Goal: Browse casually: Explore the website without a specific task or goal

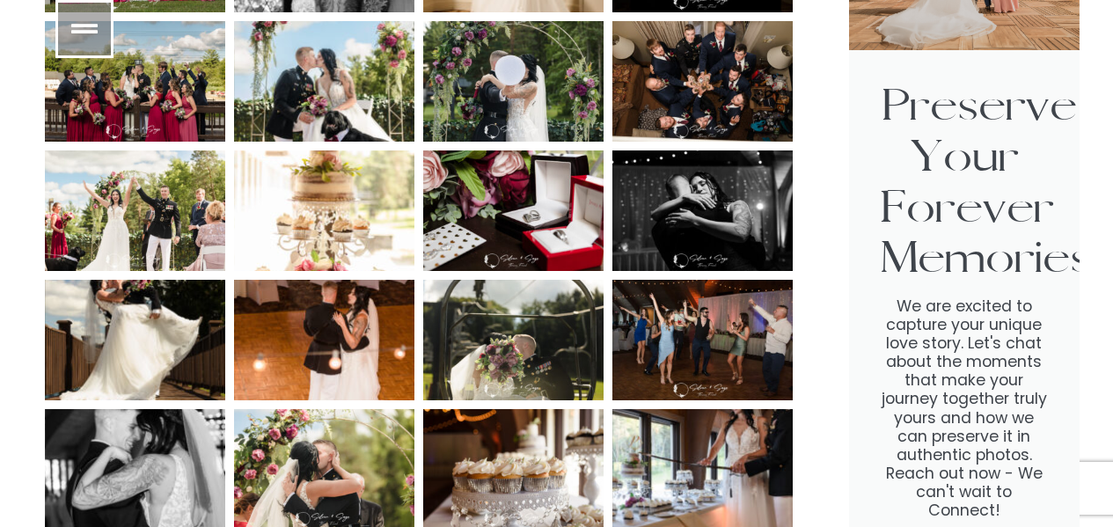
scroll to position [2130, 0]
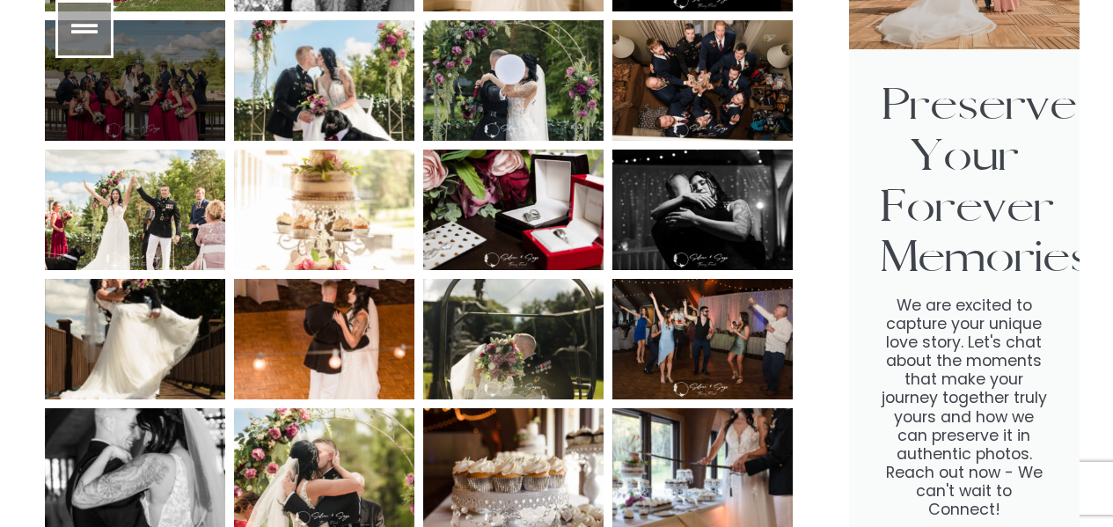
click at [152, 85] on div at bounding box center [135, 80] width 180 height 121
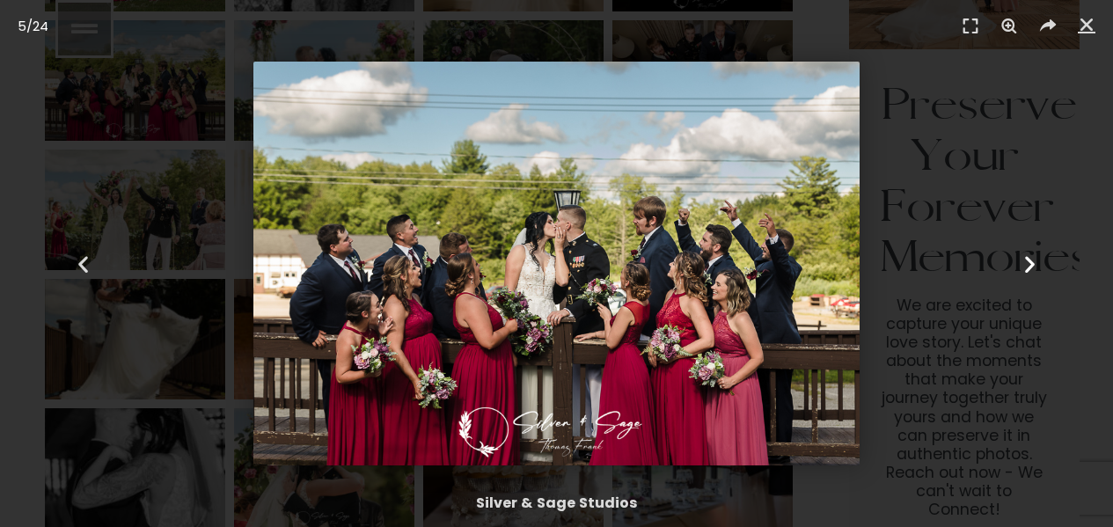
click at [1025, 268] on icon "Next slide" at bounding box center [1030, 264] width 22 height 22
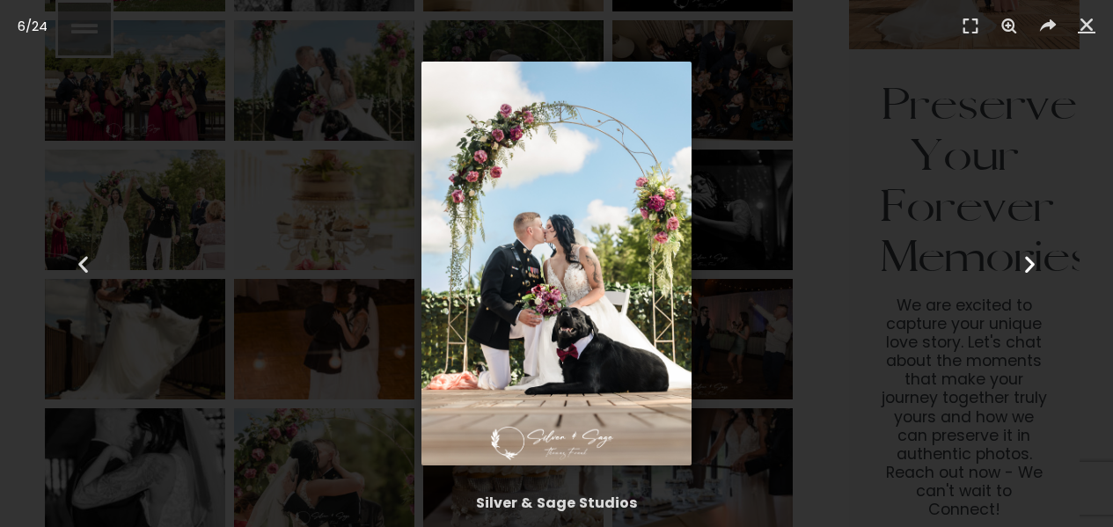
click at [1025, 268] on icon "Next slide" at bounding box center [1030, 264] width 22 height 22
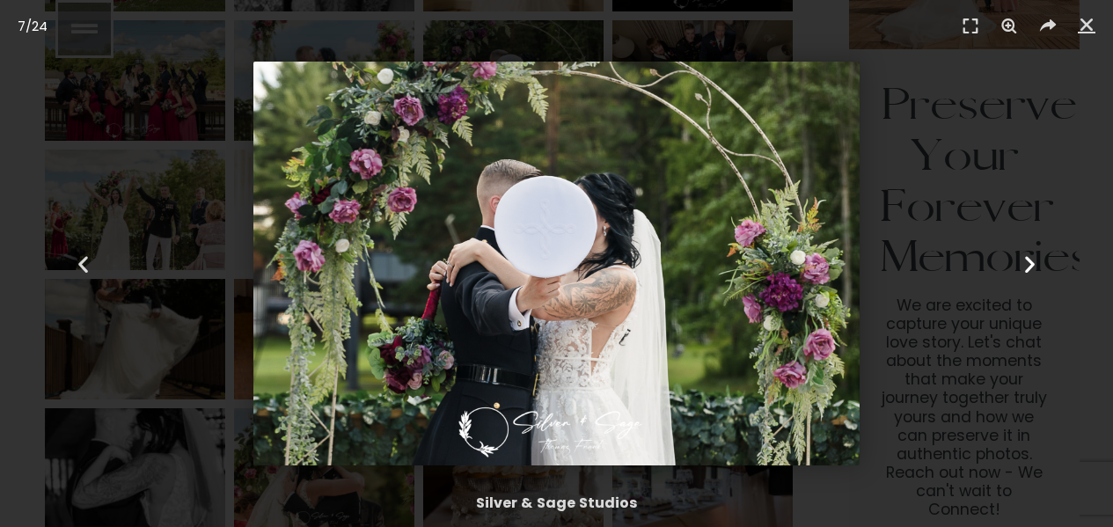
click at [1025, 268] on icon "Next slide" at bounding box center [1030, 264] width 22 height 22
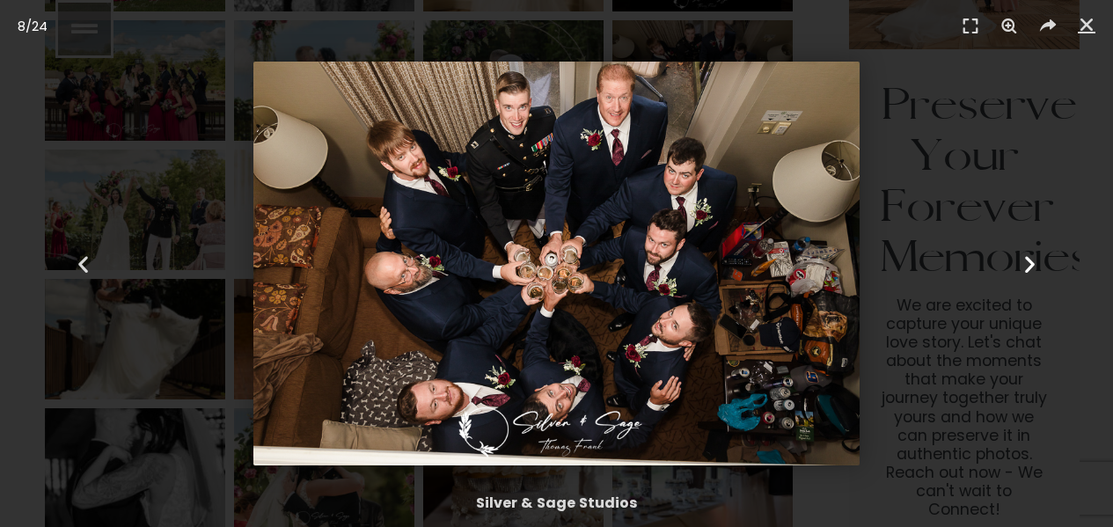
click at [1025, 268] on icon "Next slide" at bounding box center [1030, 264] width 22 height 22
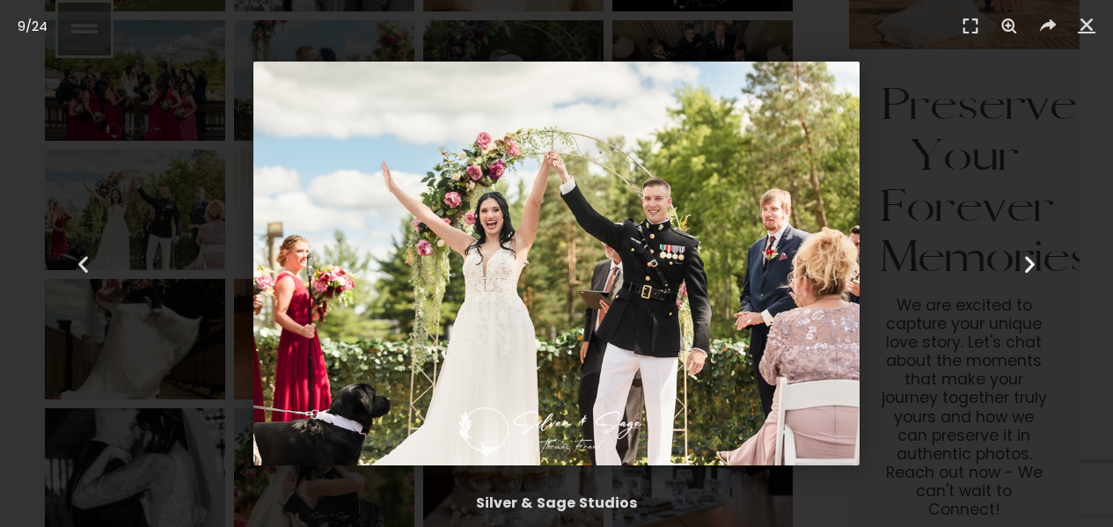
click at [1025, 268] on icon "Next slide" at bounding box center [1030, 264] width 22 height 22
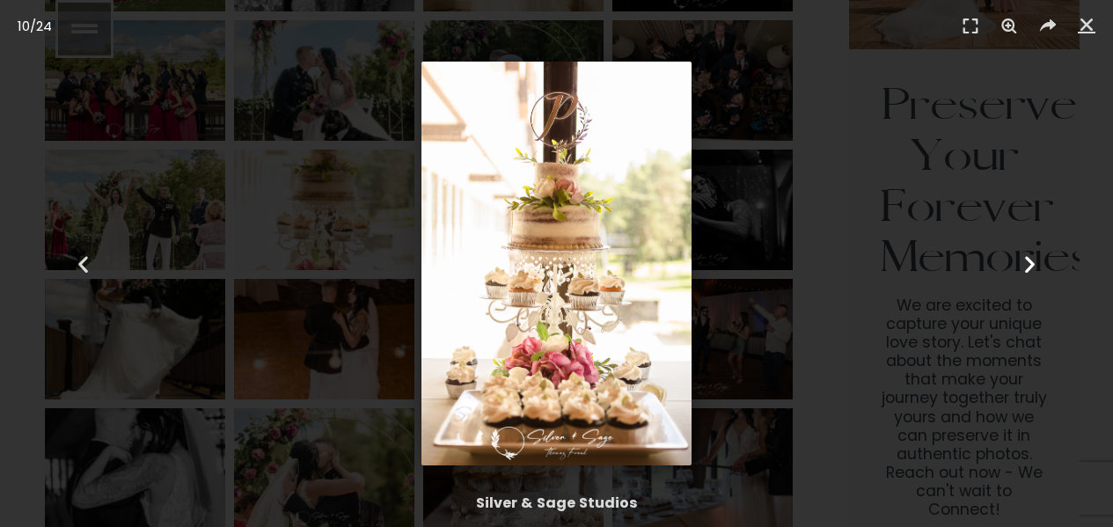
click at [1025, 268] on icon "Next slide" at bounding box center [1030, 264] width 22 height 22
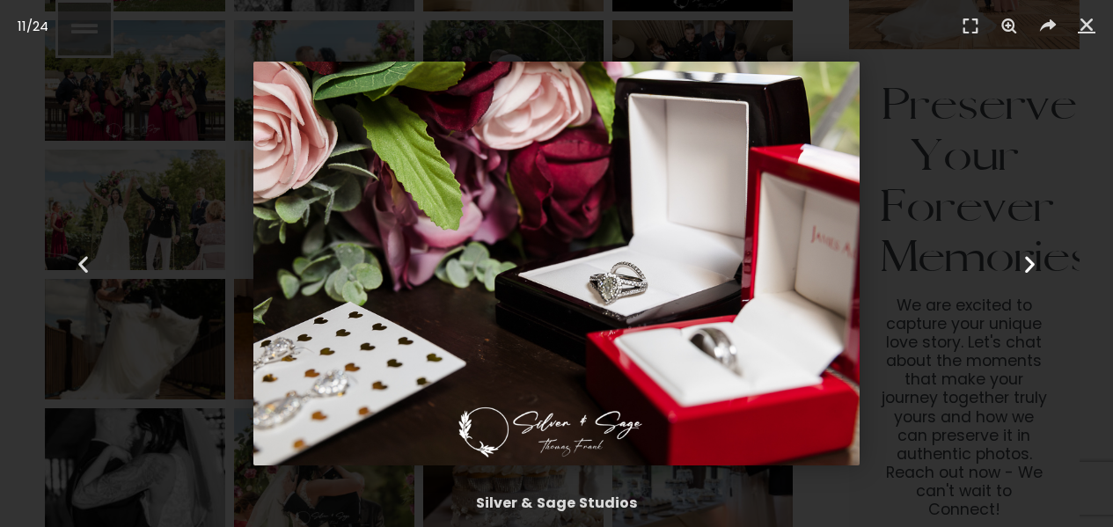
click at [1025, 268] on icon "Next slide" at bounding box center [1030, 264] width 22 height 22
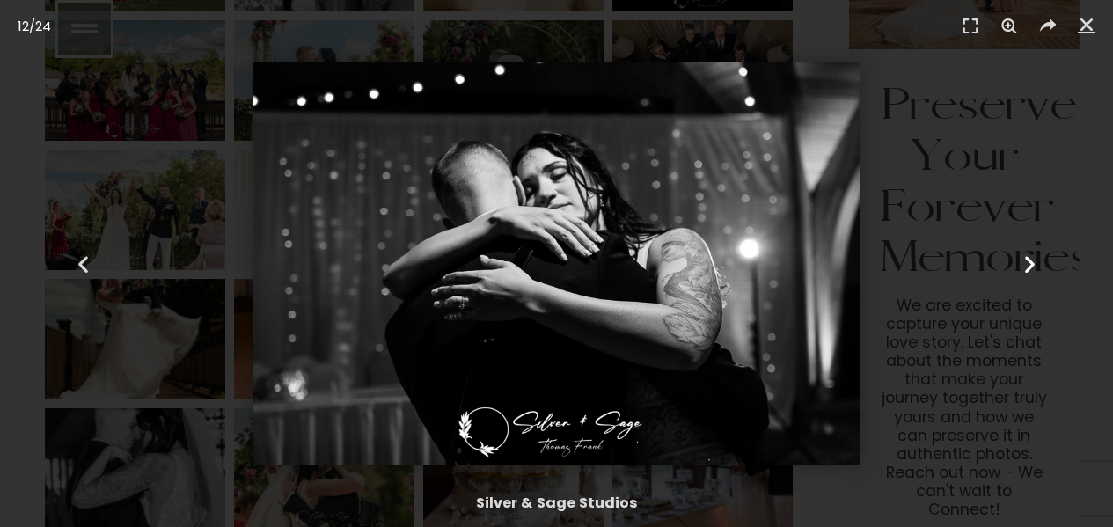
click at [1025, 268] on icon "Next slide" at bounding box center [1030, 264] width 22 height 22
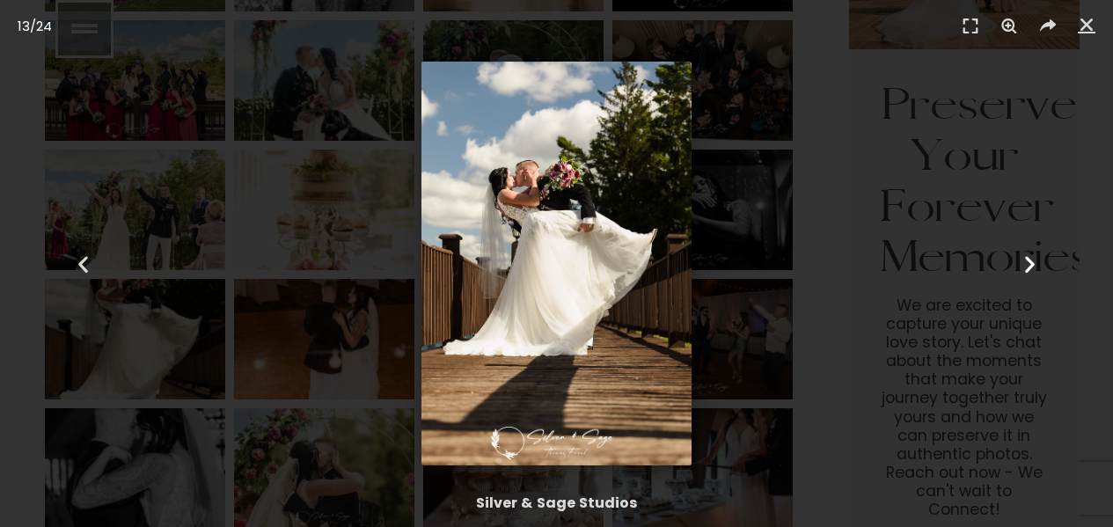
click at [1025, 268] on icon "Next slide" at bounding box center [1030, 264] width 22 height 22
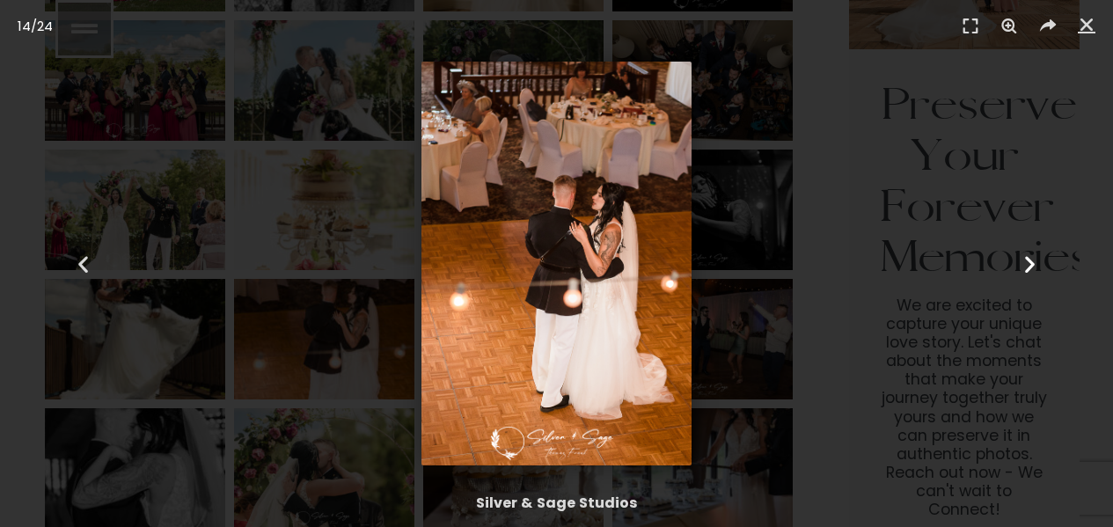
click at [1025, 268] on icon "Next slide" at bounding box center [1030, 264] width 22 height 22
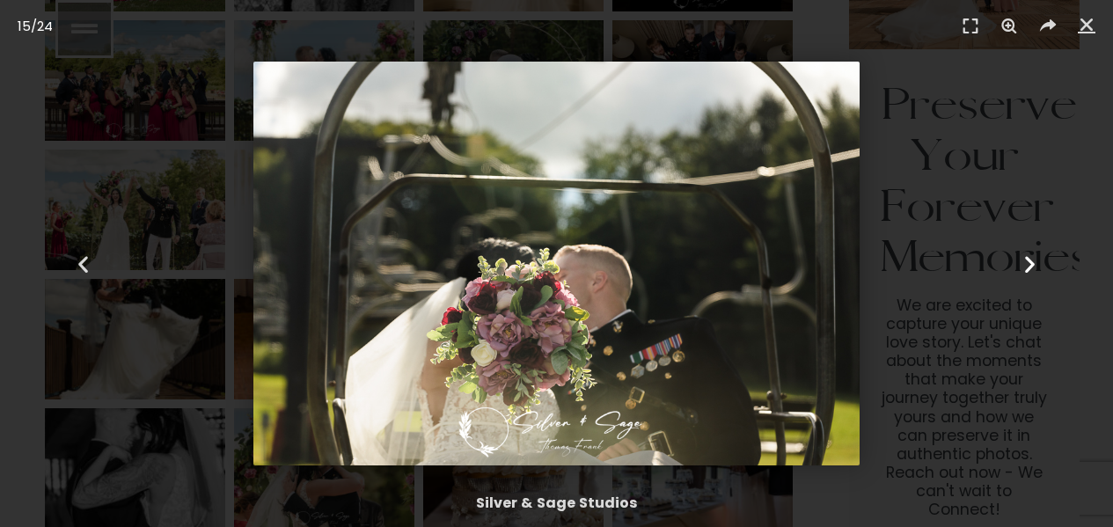
click at [1025, 268] on icon "Next slide" at bounding box center [1030, 264] width 22 height 22
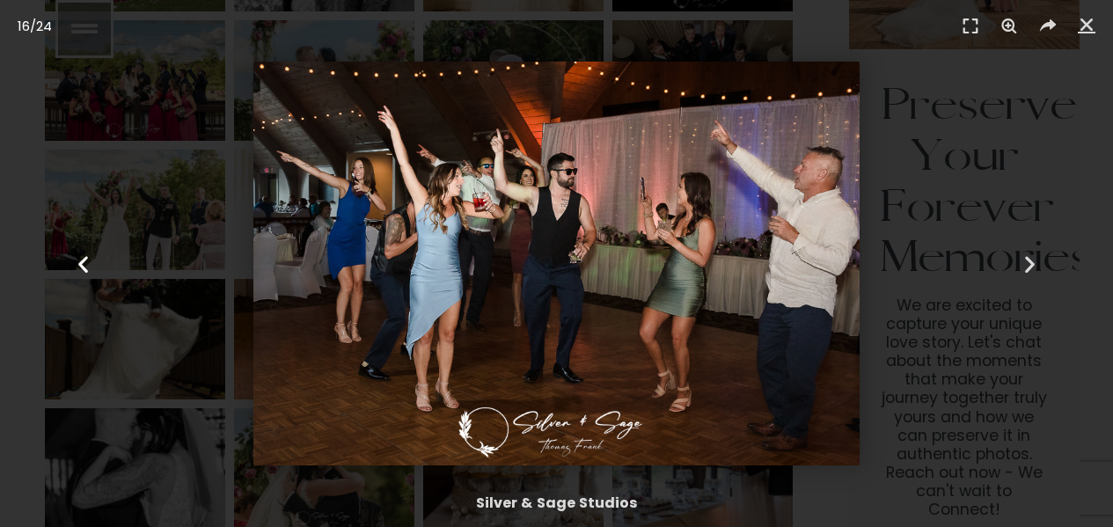
click at [90, 254] on icon "Previous slide" at bounding box center [83, 264] width 22 height 22
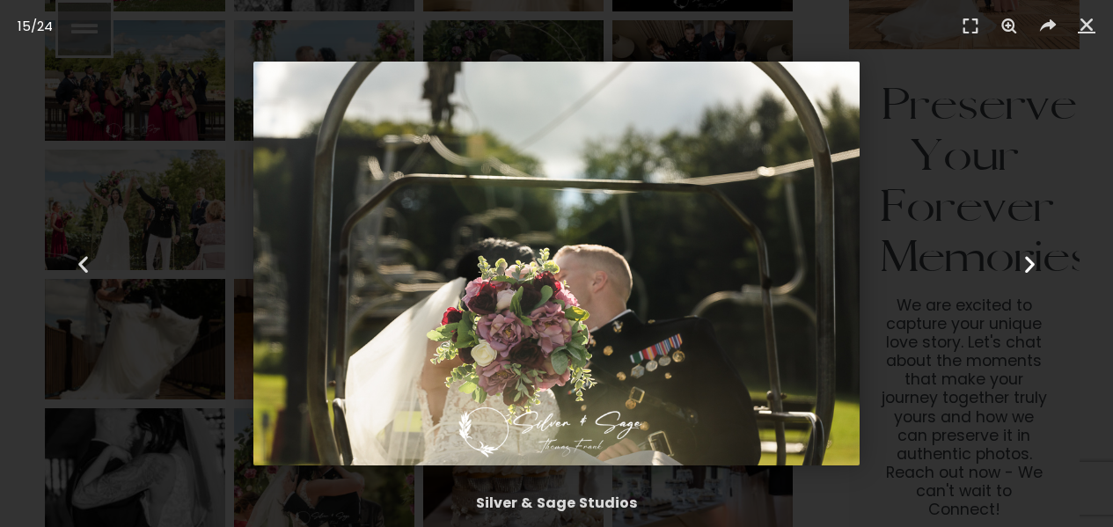
click at [1030, 265] on icon "Next slide" at bounding box center [1030, 264] width 22 height 22
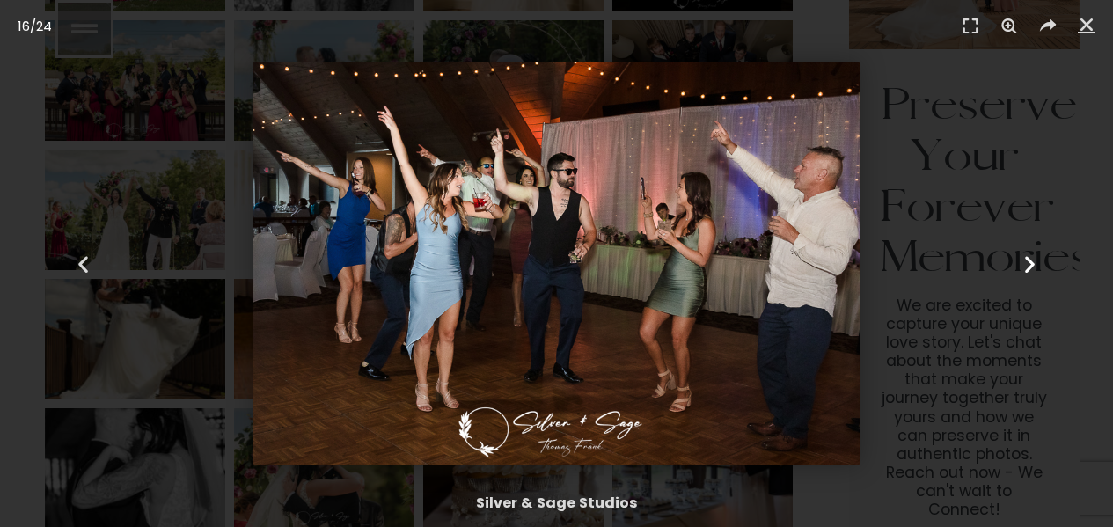
click at [1030, 265] on icon "Next slide" at bounding box center [1030, 264] width 22 height 22
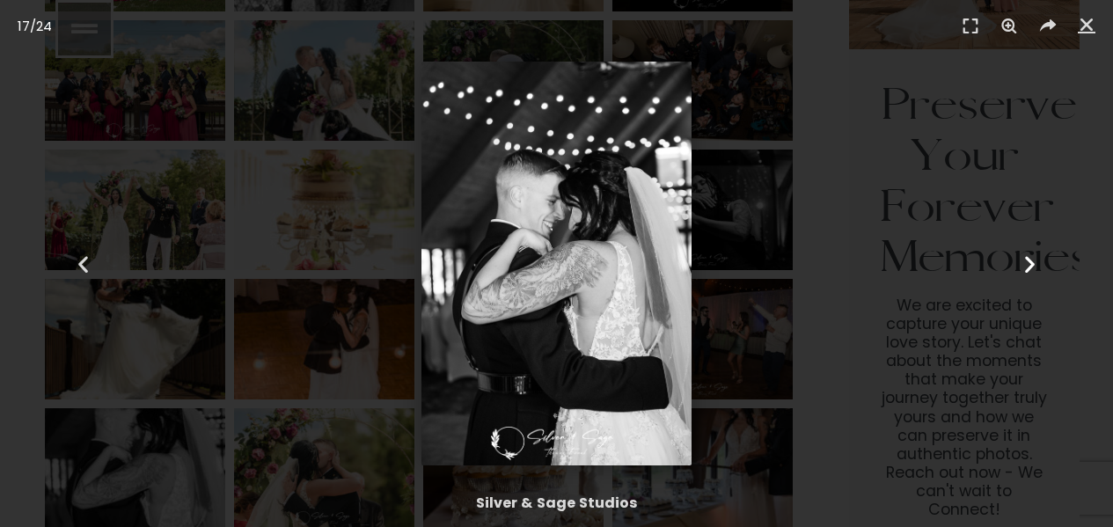
click at [1030, 265] on icon "Next slide" at bounding box center [1030, 264] width 22 height 22
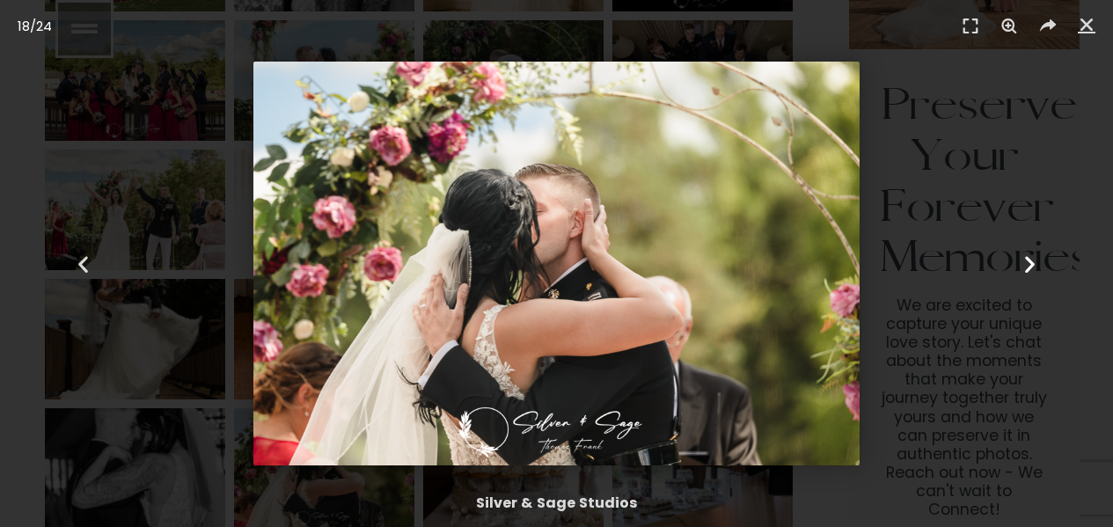
click at [1030, 265] on icon "Next slide" at bounding box center [1030, 264] width 22 height 22
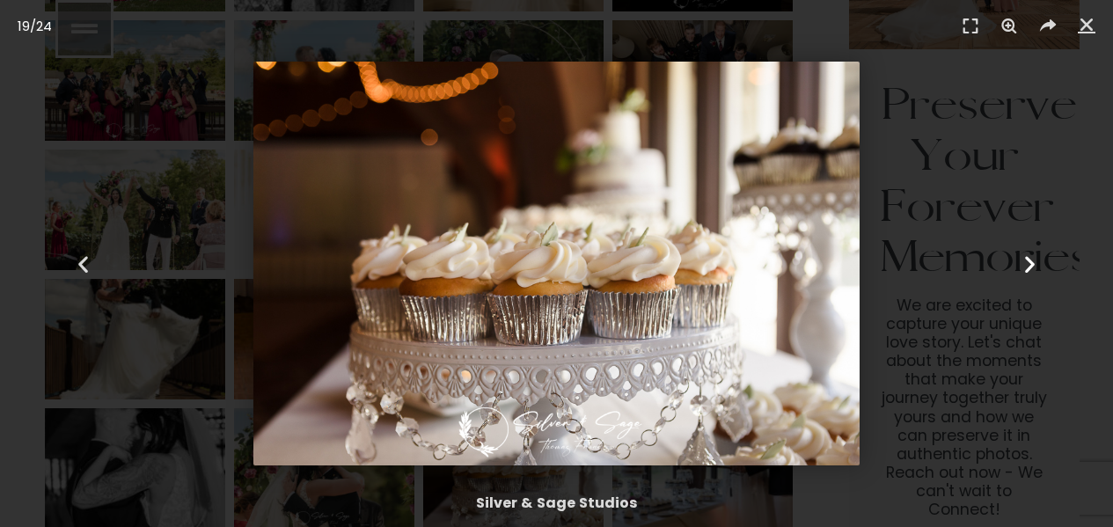
click at [1030, 265] on icon "Next slide" at bounding box center [1030, 264] width 22 height 22
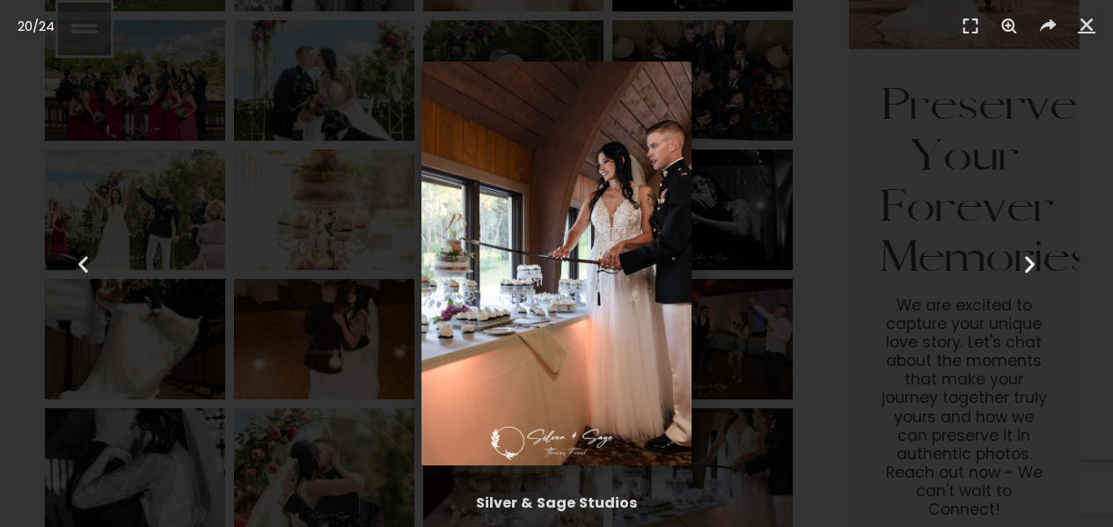
click at [1030, 265] on icon "Next slide" at bounding box center [1030, 264] width 22 height 22
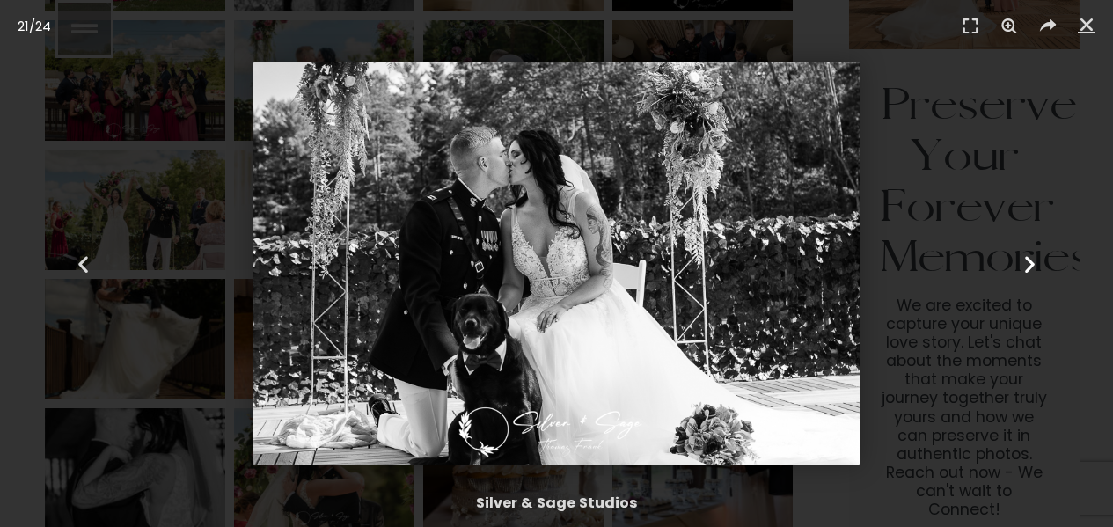
click at [1030, 265] on icon "Next slide" at bounding box center [1030, 264] width 22 height 22
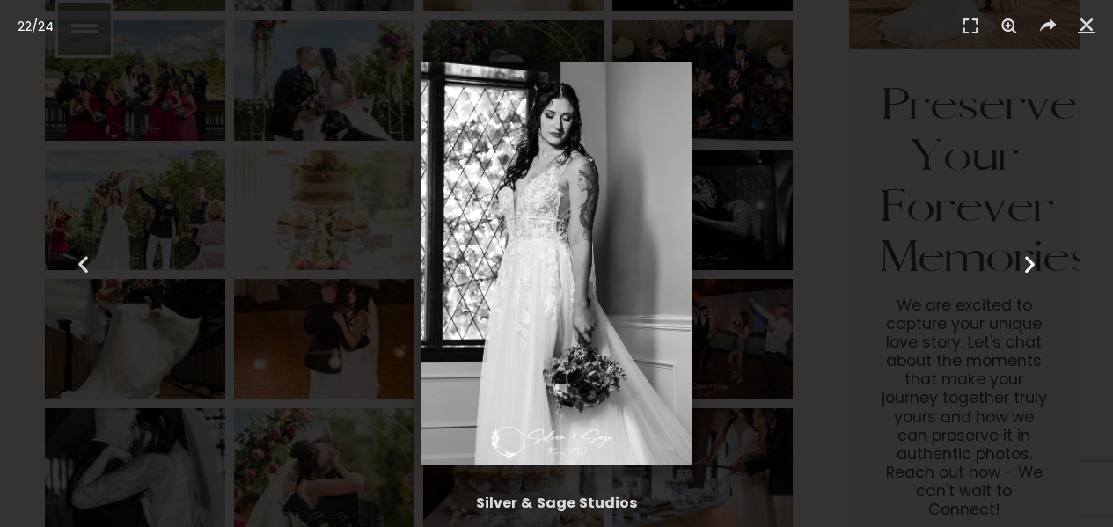
click at [1030, 265] on icon "Next slide" at bounding box center [1030, 264] width 22 height 22
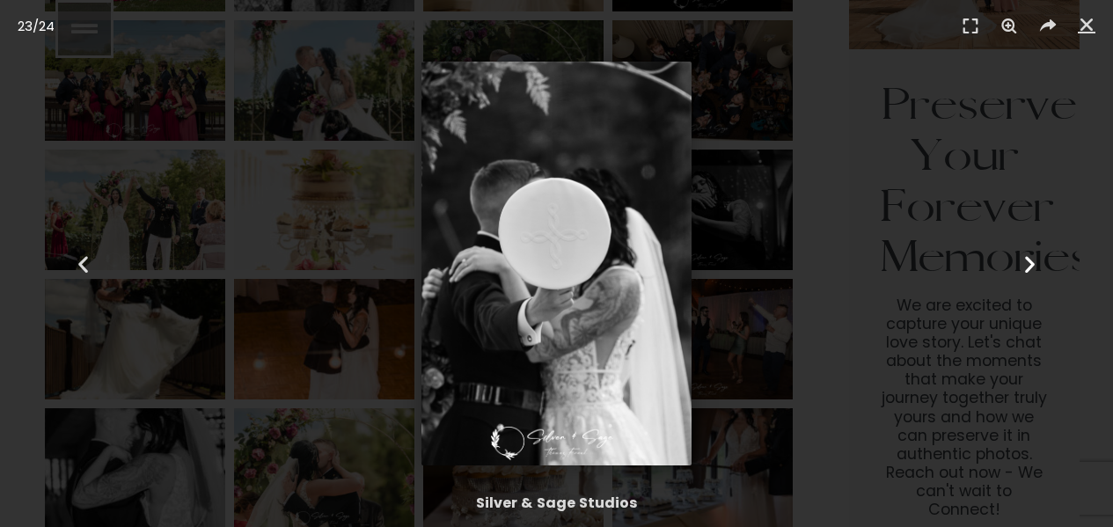
click at [1030, 265] on icon "Next slide" at bounding box center [1030, 264] width 22 height 22
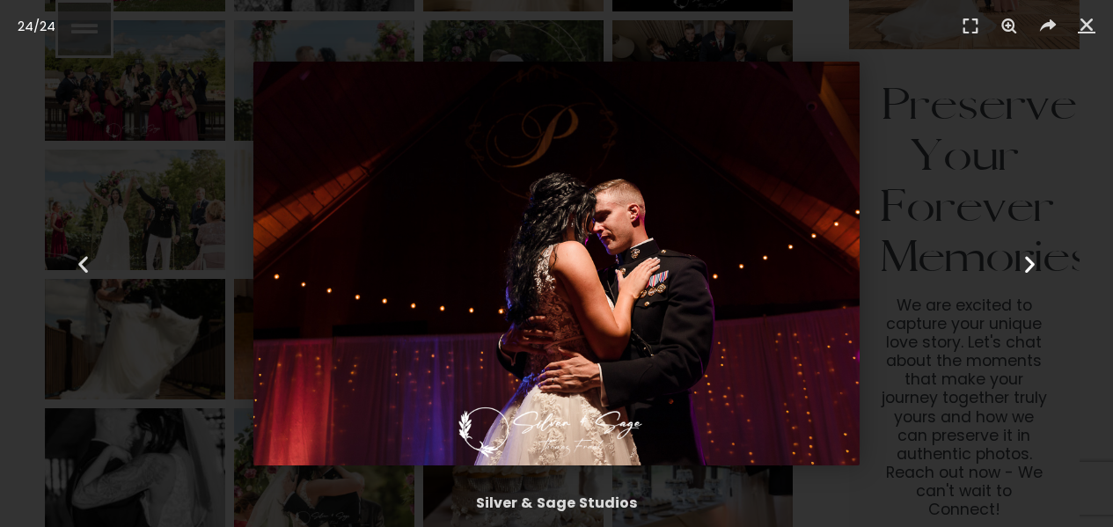
click at [1030, 265] on icon "Next slide" at bounding box center [1030, 264] width 22 height 22
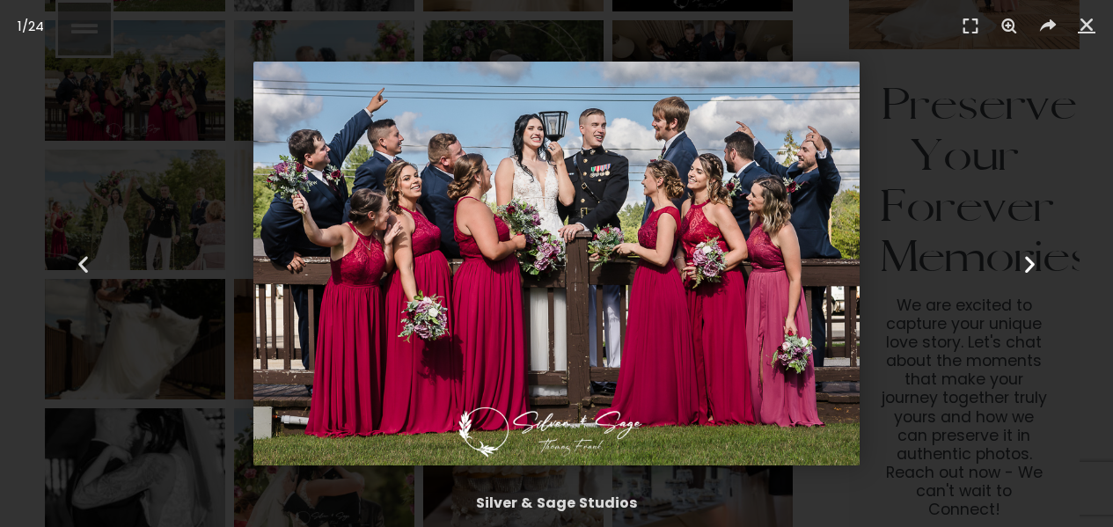
click at [1030, 265] on icon "Next slide" at bounding box center [1030, 264] width 22 height 22
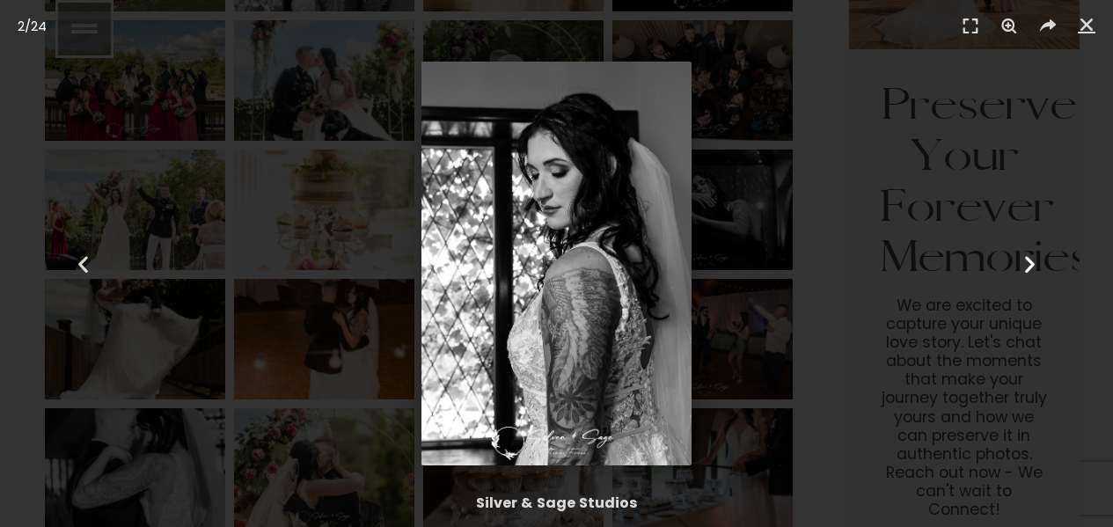
click at [1030, 265] on icon "Next slide" at bounding box center [1030, 264] width 22 height 22
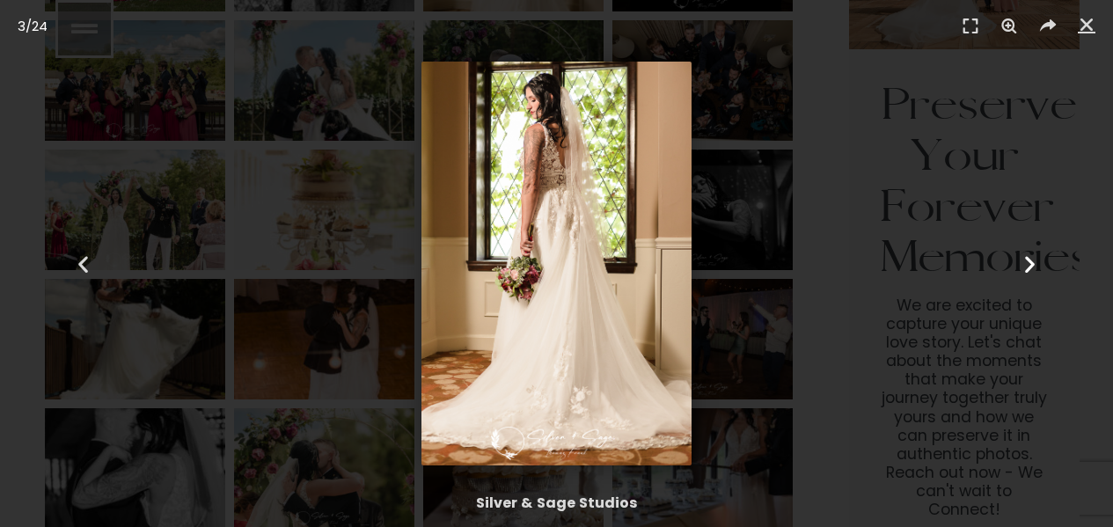
click at [1030, 265] on icon "Next slide" at bounding box center [1030, 264] width 22 height 22
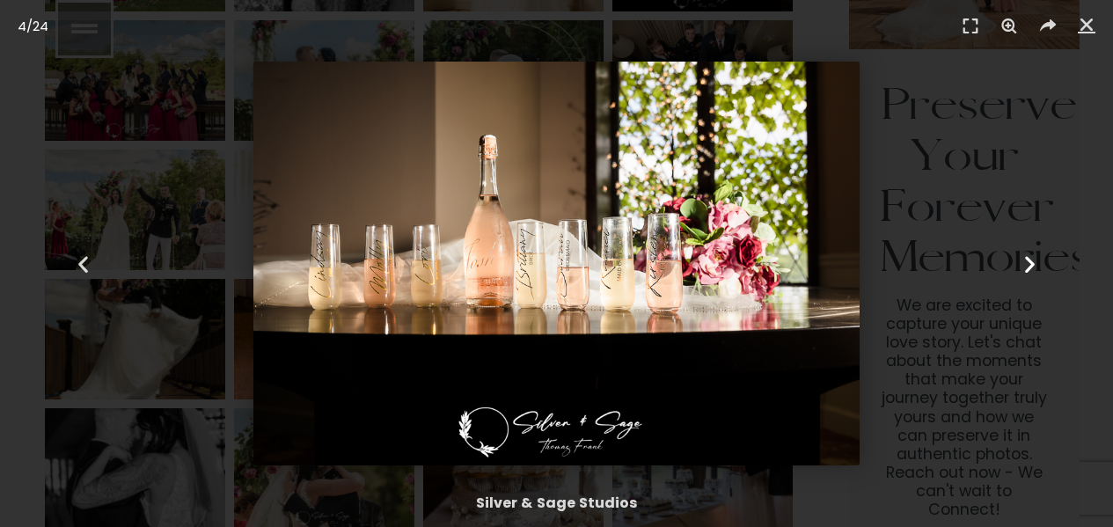
click at [1030, 265] on icon "Next slide" at bounding box center [1030, 264] width 22 height 22
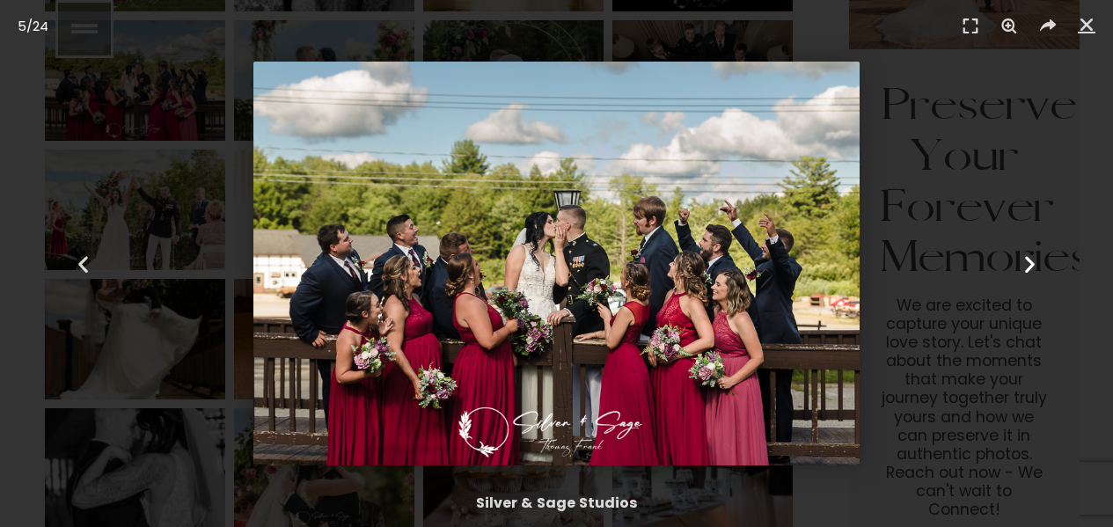
click at [1030, 265] on icon "Next slide" at bounding box center [1030, 264] width 22 height 22
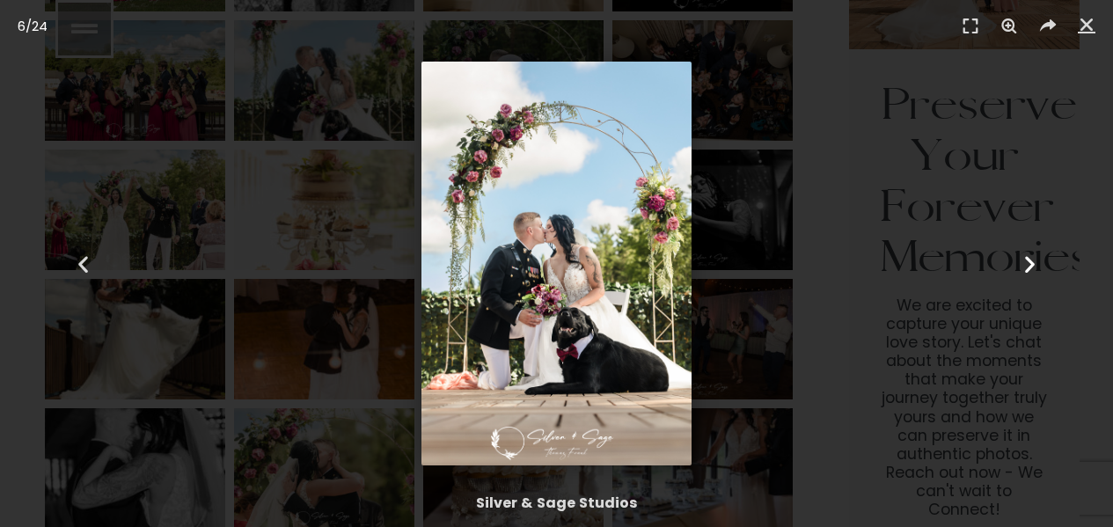
click at [1030, 264] on icon "Next slide" at bounding box center [1030, 264] width 22 height 22
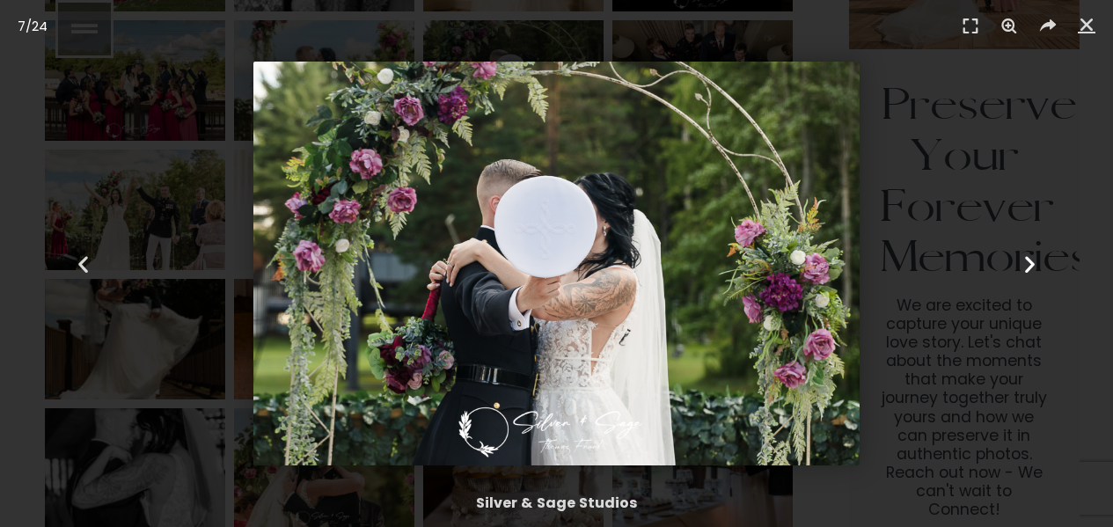
click at [1030, 264] on icon "Next slide" at bounding box center [1030, 264] width 22 height 22
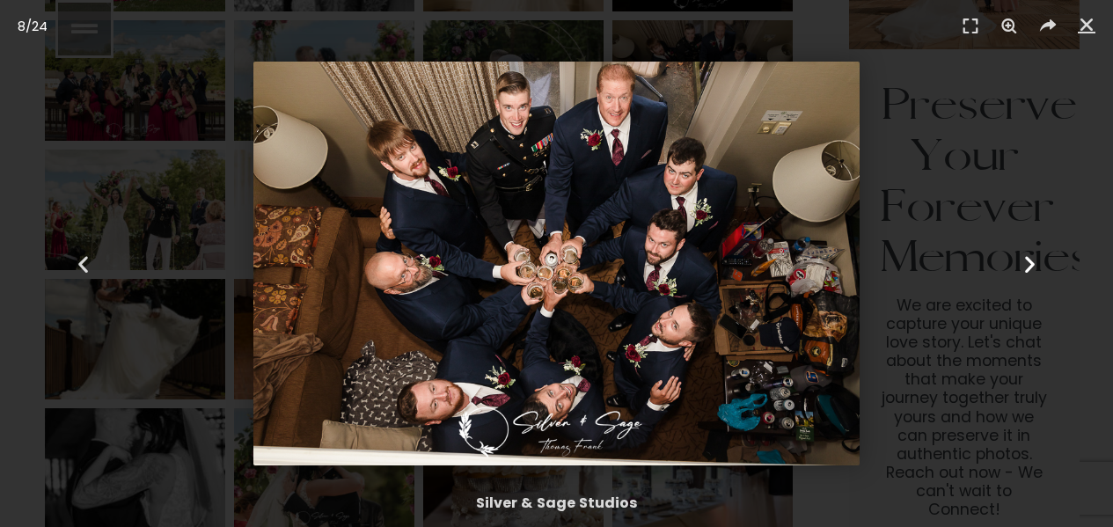
click at [1030, 264] on icon "Next slide" at bounding box center [1030, 264] width 22 height 22
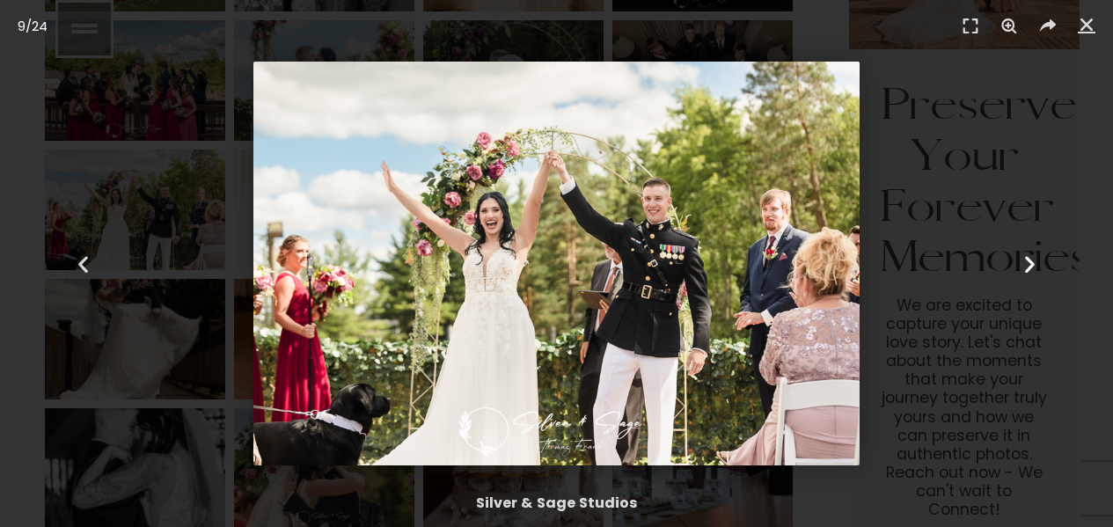
click at [1030, 264] on icon "Next slide" at bounding box center [1030, 264] width 22 height 22
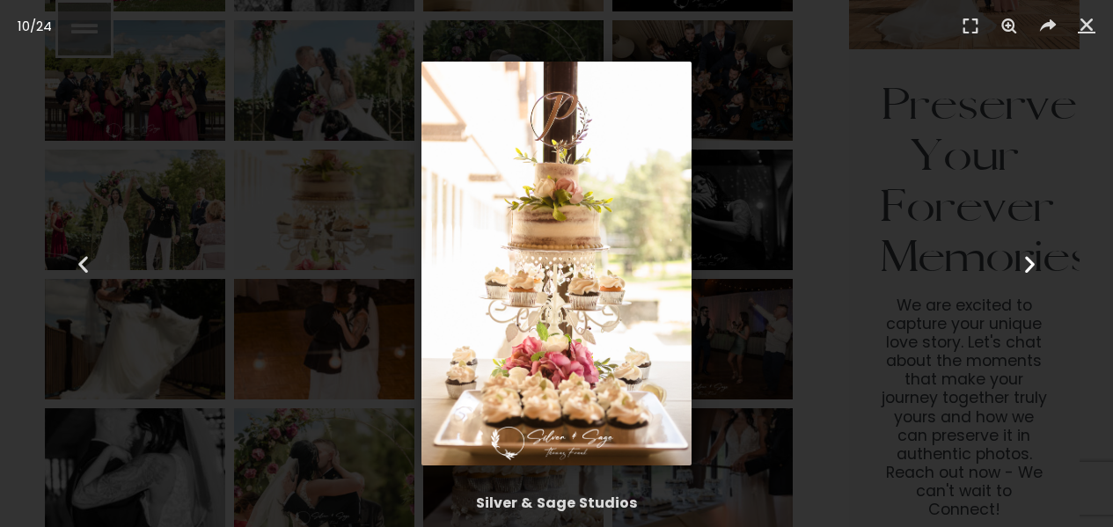
click at [1030, 264] on icon "Next slide" at bounding box center [1030, 264] width 22 height 22
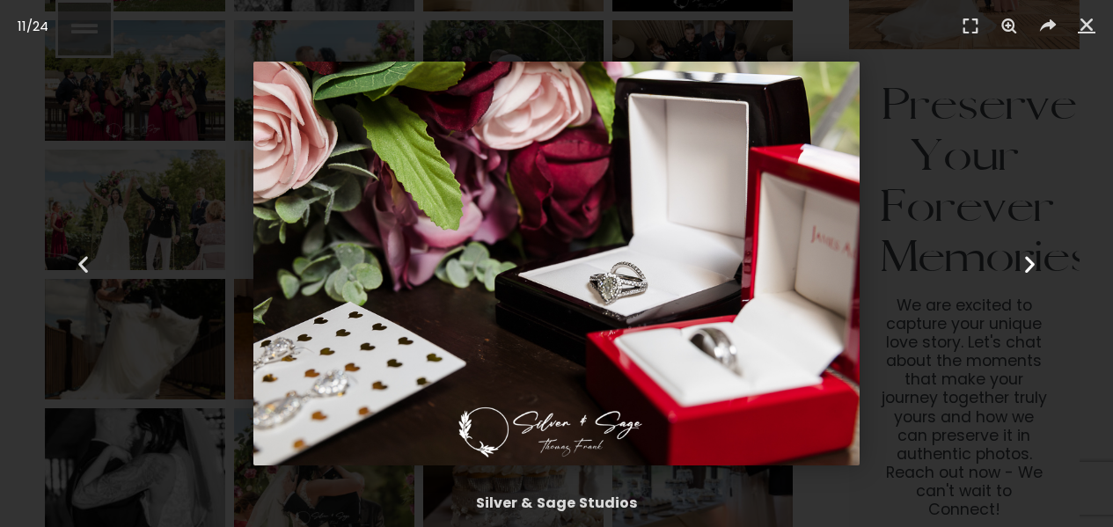
click at [1030, 264] on icon "Next slide" at bounding box center [1030, 264] width 22 height 22
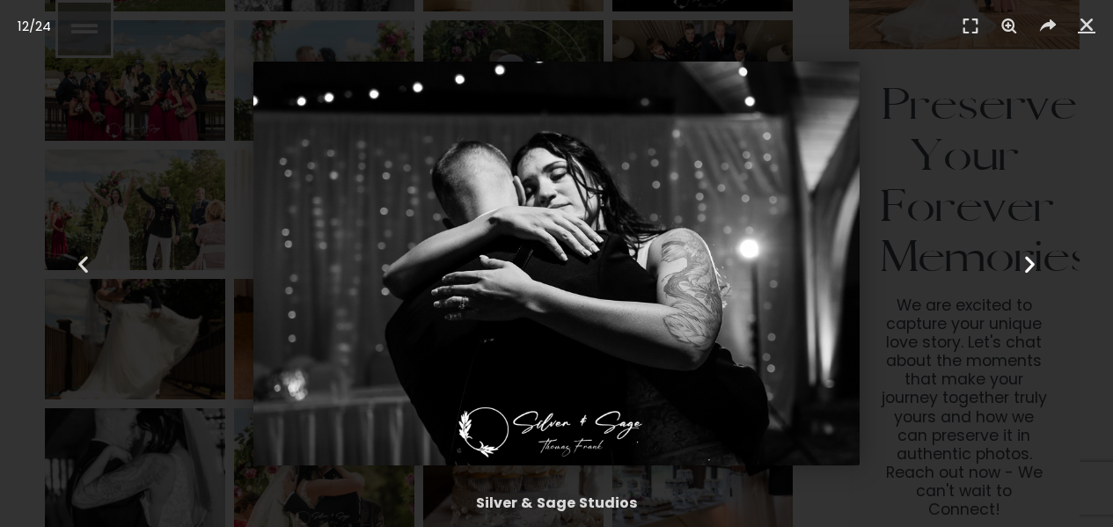
click at [1030, 264] on icon "Next slide" at bounding box center [1030, 264] width 22 height 22
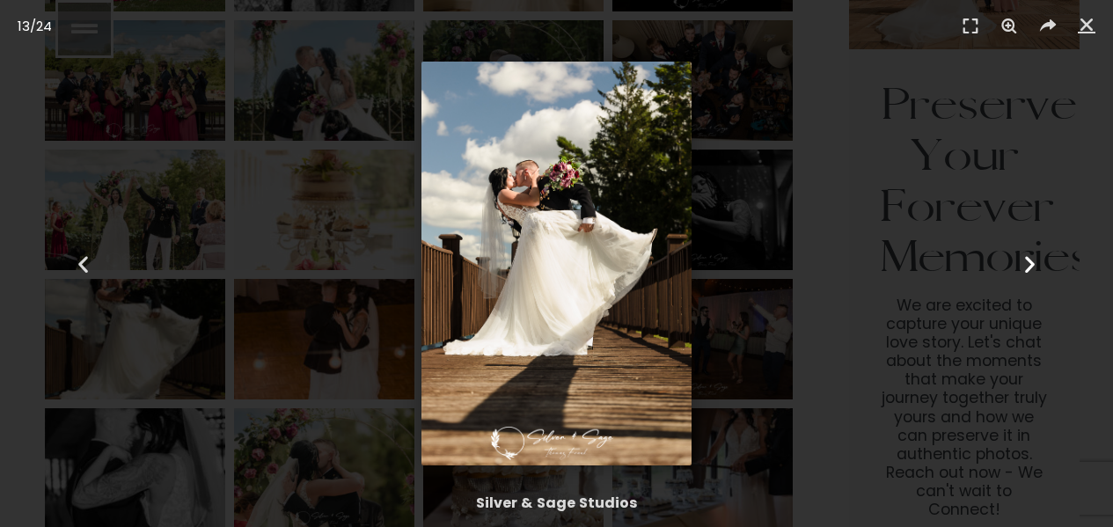
click at [1030, 264] on icon "Next slide" at bounding box center [1030, 264] width 22 height 22
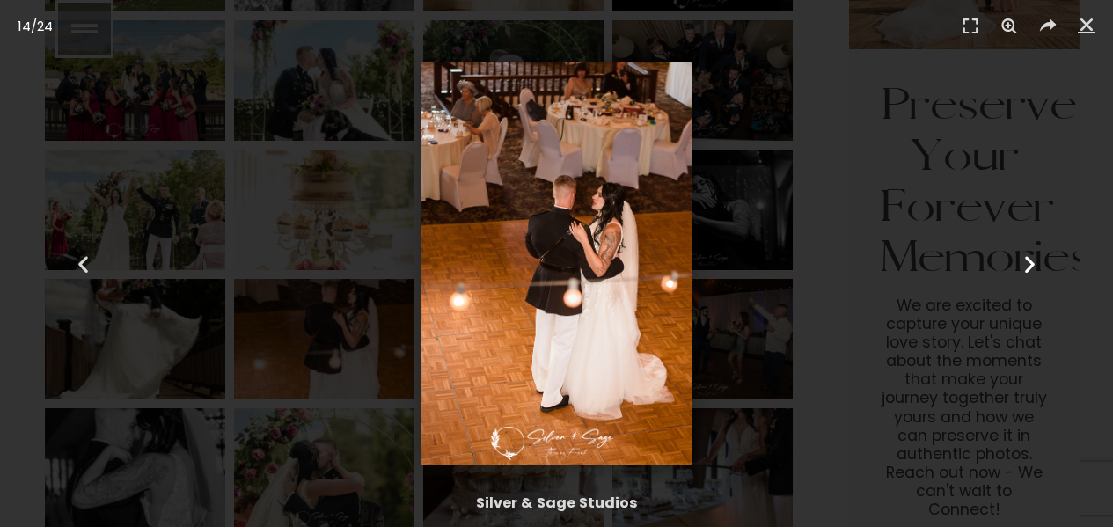
click at [1030, 264] on icon "Next slide" at bounding box center [1030, 264] width 22 height 22
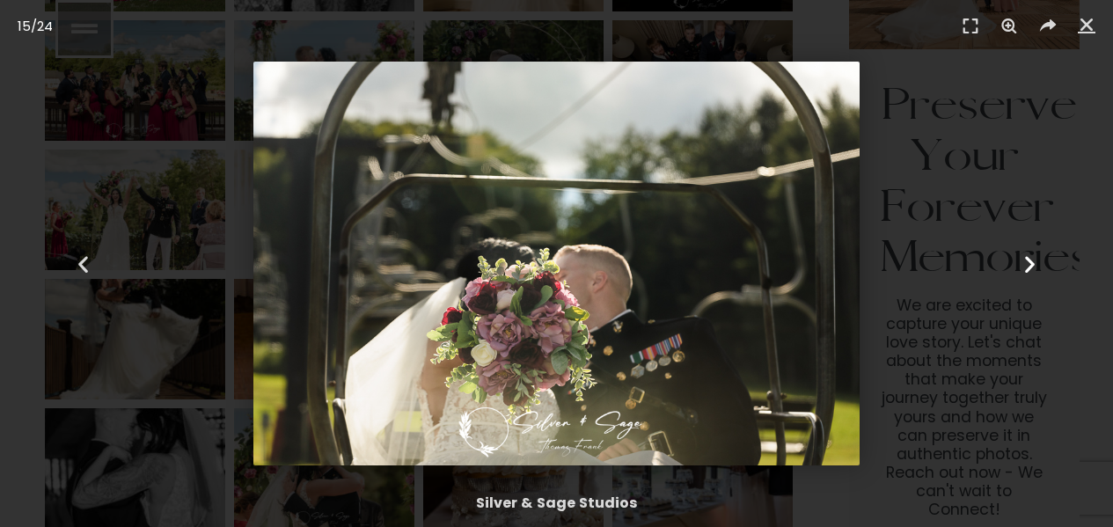
click at [1030, 264] on icon "Next slide" at bounding box center [1030, 264] width 22 height 22
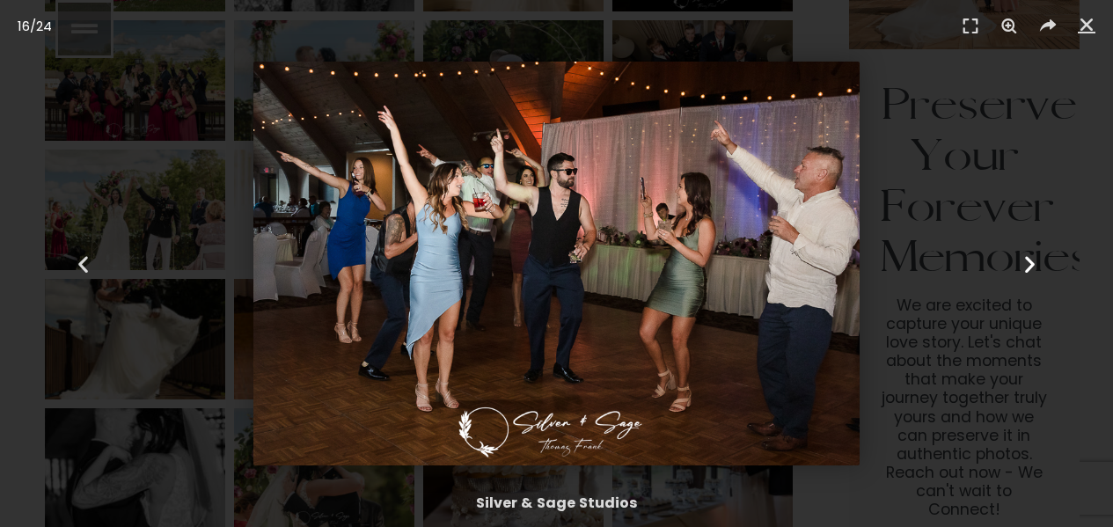
click at [1016, 201] on div "Next" at bounding box center [1029, 263] width 167 height 527
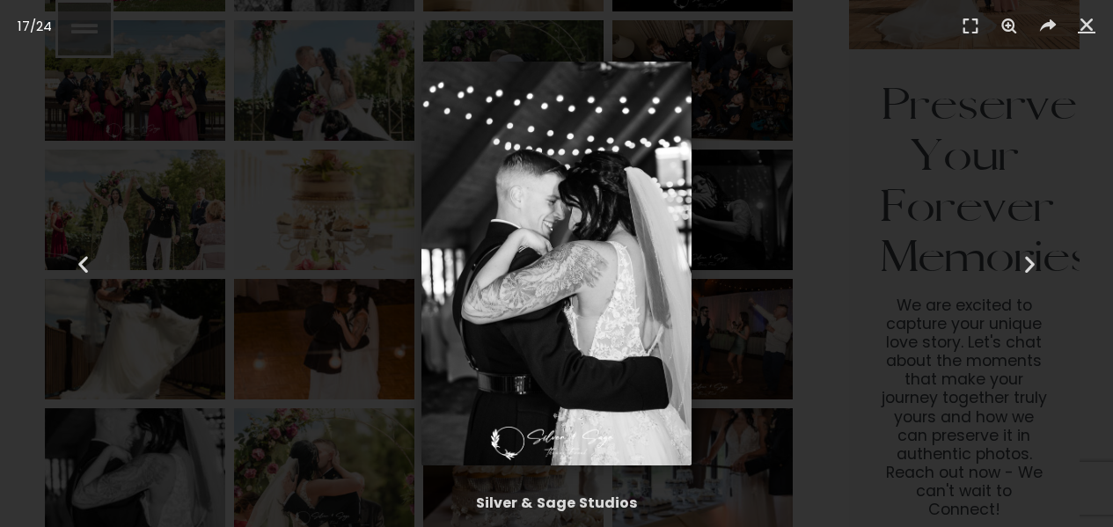
click at [374, 201] on div "17 / 24" at bounding box center [557, 264] width 990 height 404
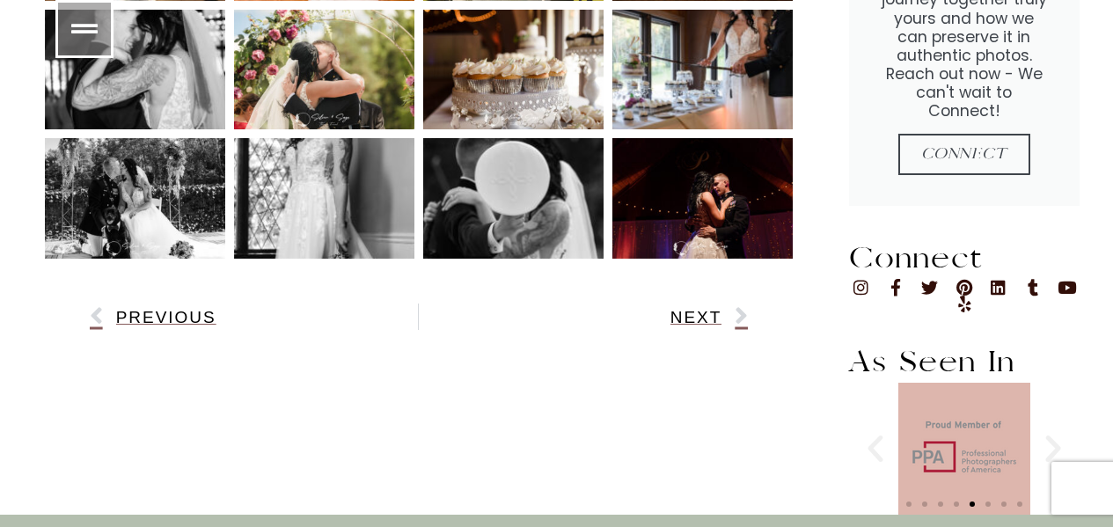
scroll to position [2515, 0]
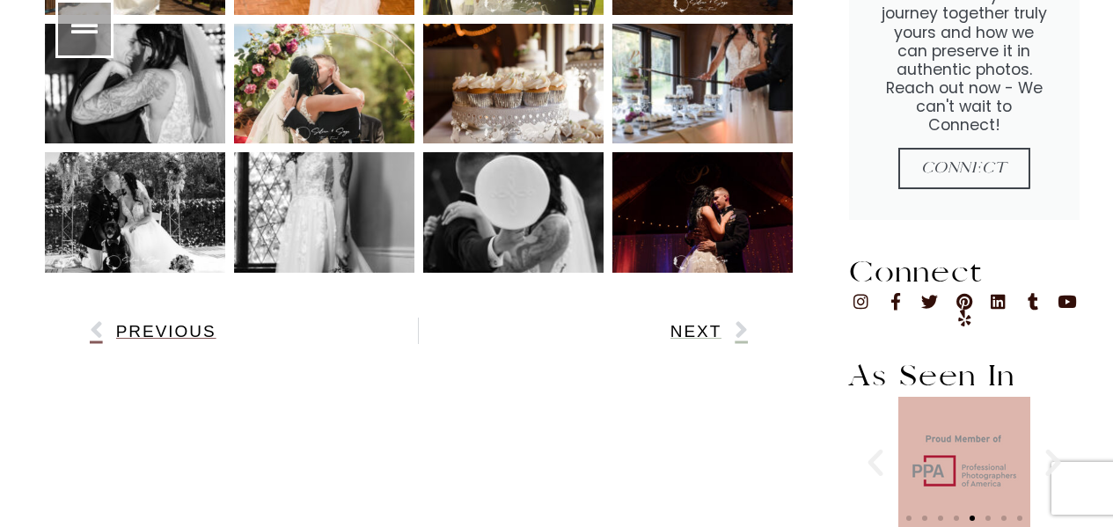
click at [716, 322] on span "Next" at bounding box center [697, 331] width 52 height 18
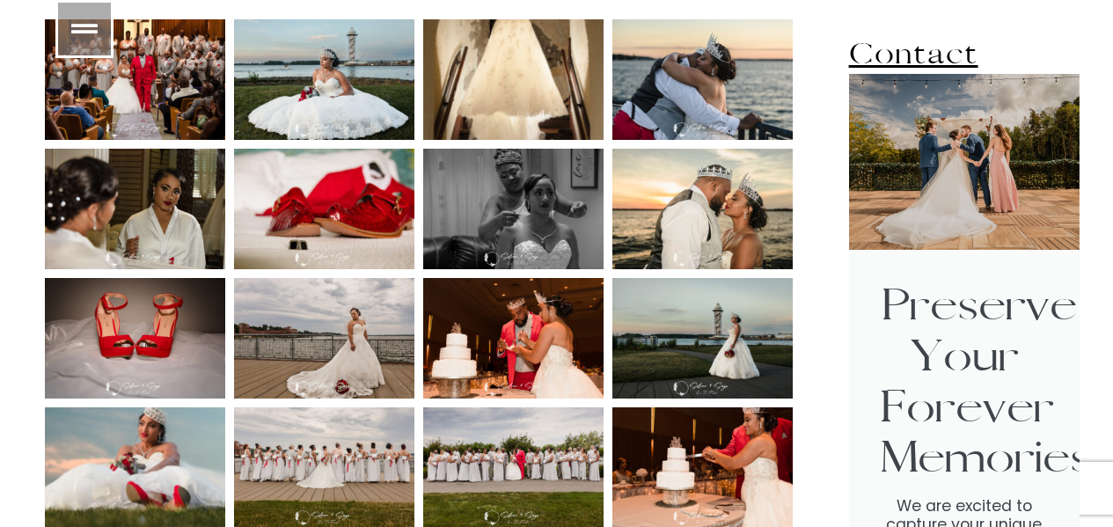
scroll to position [1932, 0]
